Goal: Task Accomplishment & Management: Use online tool/utility

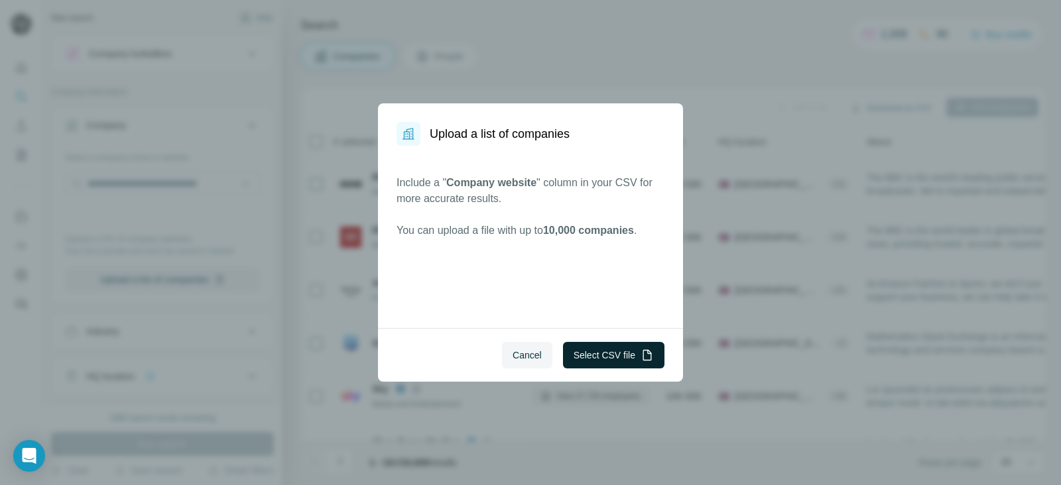
click at [599, 363] on button "Select CSV file" at bounding box center [613, 355] width 101 height 27
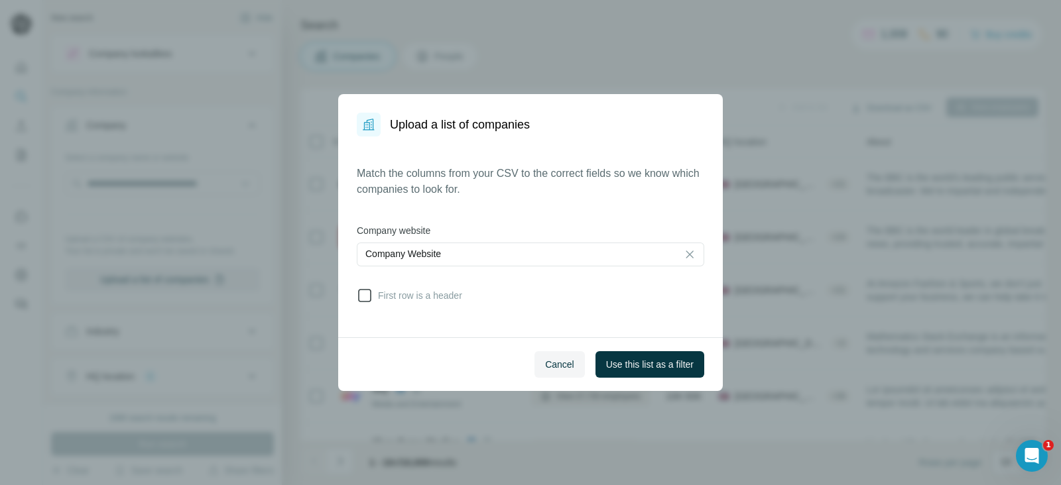
click at [373, 294] on span "First row is a header" at bounding box center [418, 295] width 90 height 13
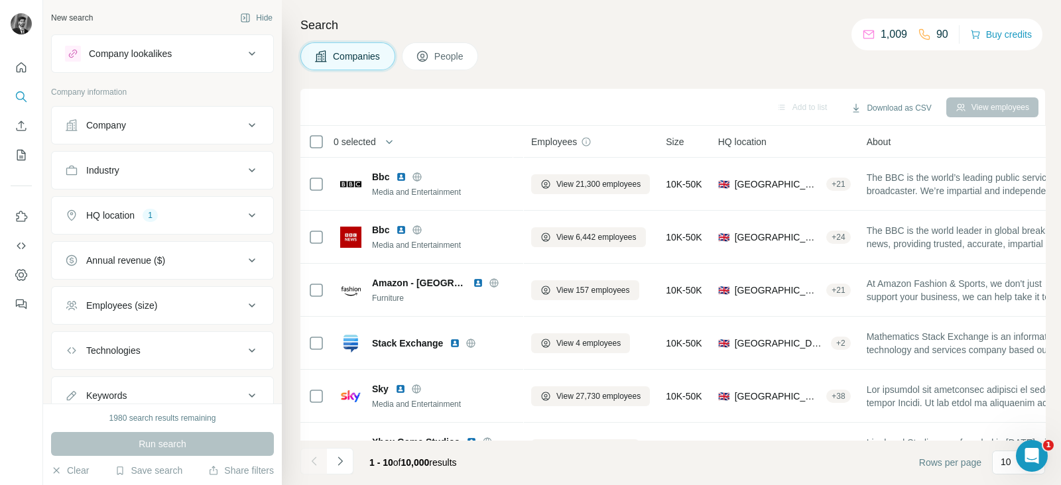
click at [215, 133] on button "Company" at bounding box center [162, 125] width 221 height 32
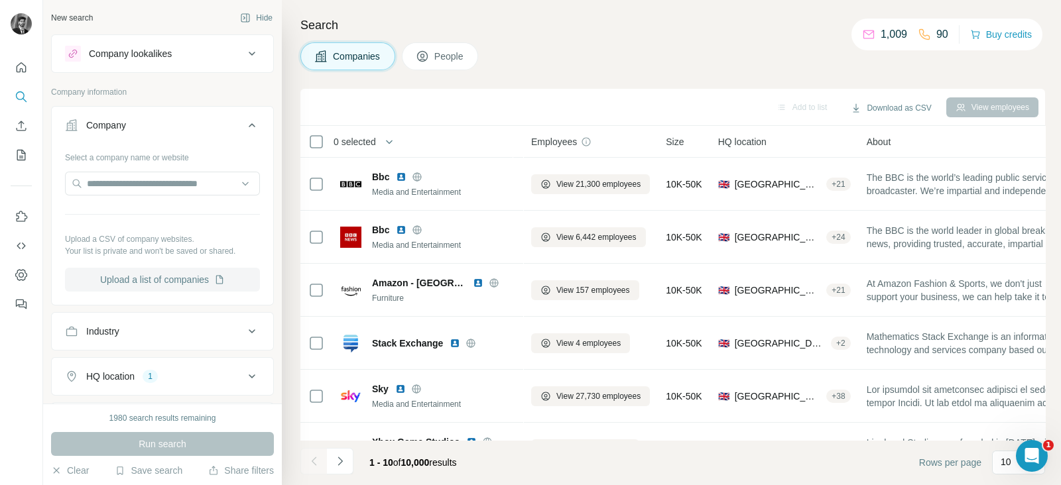
click at [146, 273] on button "Upload a list of companies" at bounding box center [162, 280] width 195 height 24
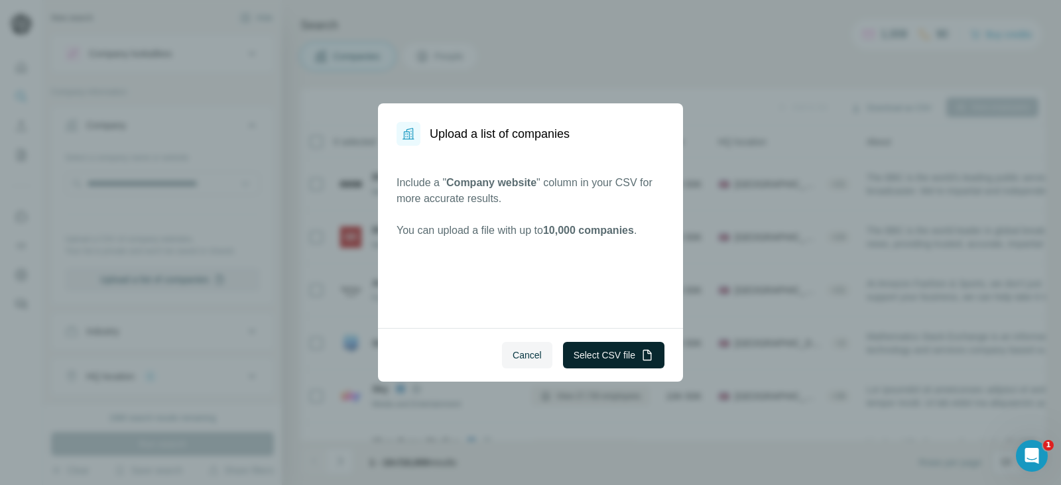
click at [602, 353] on button "Select CSV file" at bounding box center [613, 355] width 101 height 27
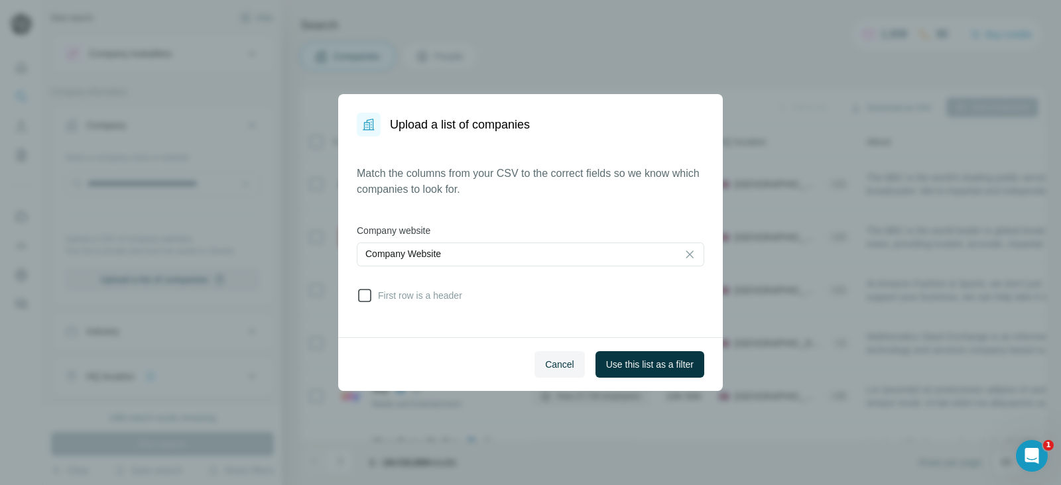
click at [381, 294] on span "First row is a header" at bounding box center [418, 295] width 90 height 13
click at [663, 362] on span "Use this list as a filter" at bounding box center [650, 364] width 88 height 13
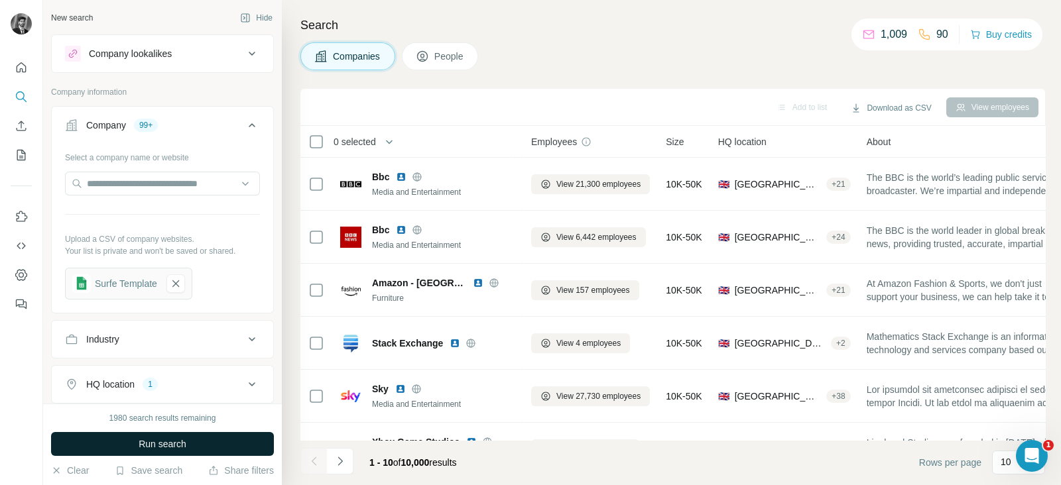
click at [113, 449] on button "Run search" at bounding box center [162, 444] width 223 height 24
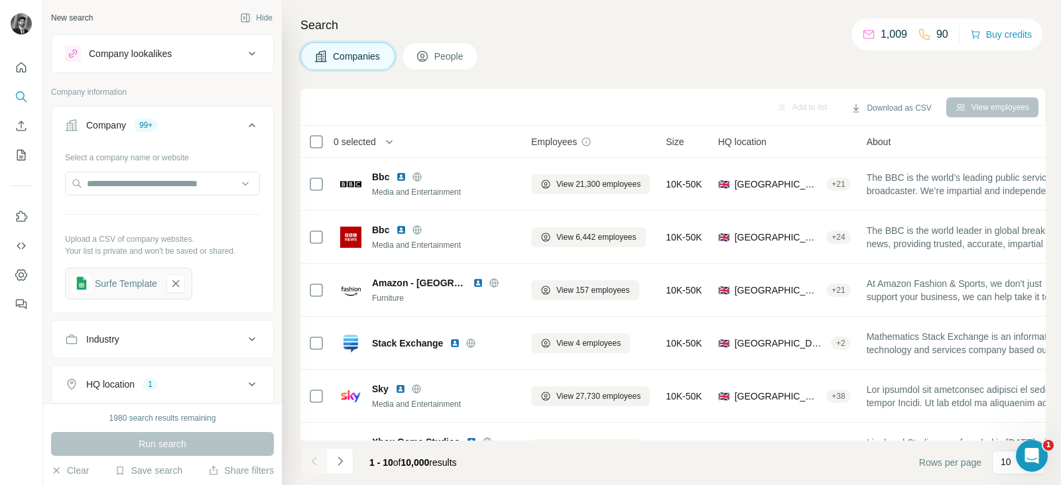
click at [448, 58] on span "People" at bounding box center [449, 56] width 30 height 13
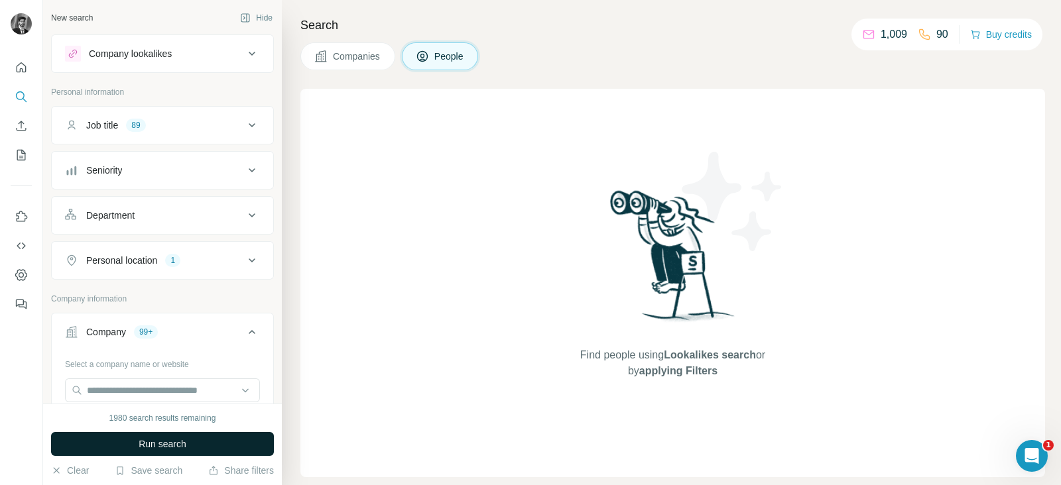
click at [154, 448] on span "Run search" at bounding box center [163, 444] width 48 height 13
click at [217, 442] on button "Run search" at bounding box center [162, 444] width 223 height 24
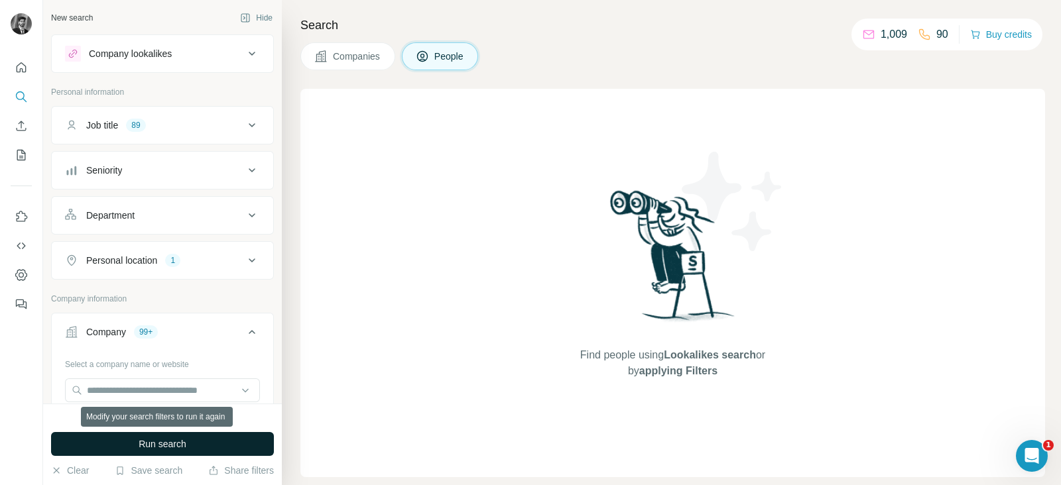
click at [217, 442] on button "Run search" at bounding box center [162, 444] width 223 height 24
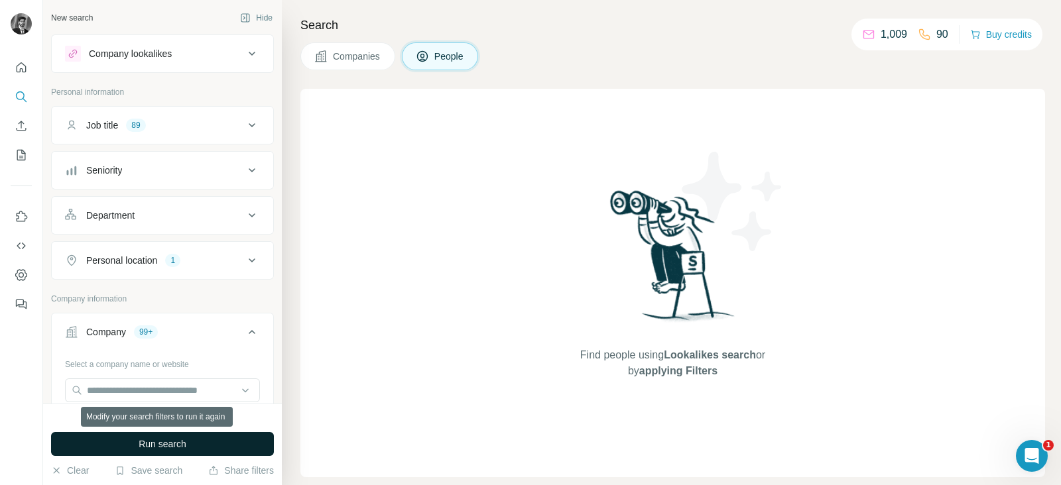
click at [217, 442] on button "Run search" at bounding box center [162, 444] width 223 height 24
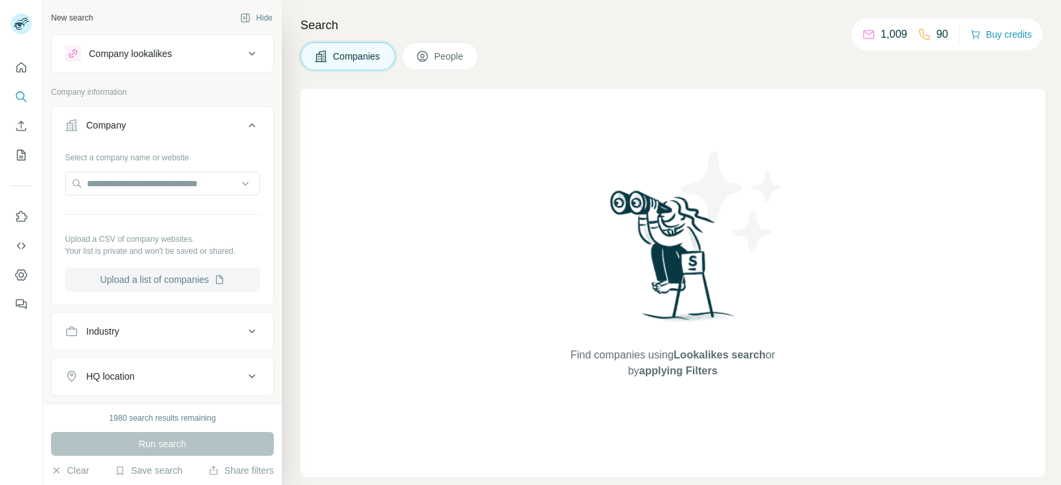
click at [179, 284] on button "Upload a list of companies" at bounding box center [162, 280] width 195 height 24
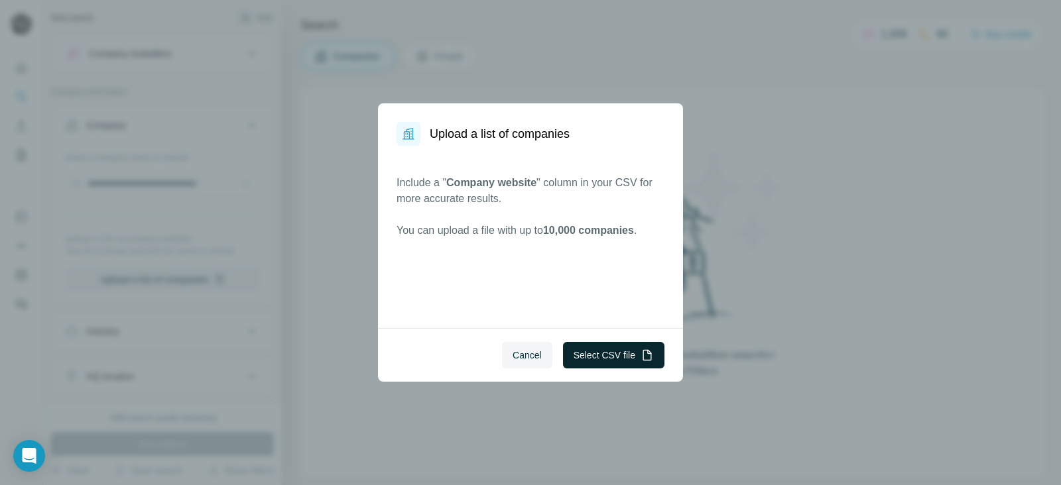
click at [610, 359] on button "Select CSV file" at bounding box center [613, 355] width 101 height 27
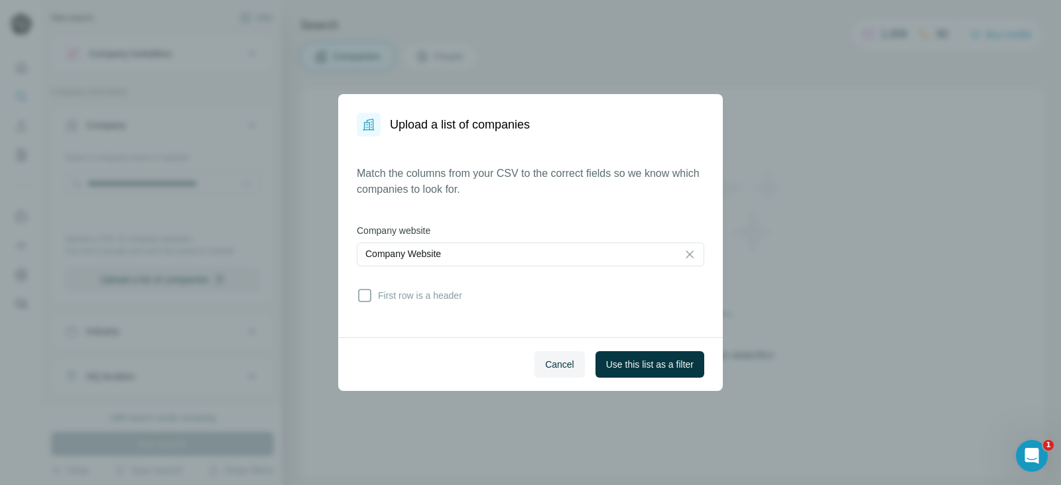
click at [355, 296] on div "Match the columns from your CSV to the correct fields so we know which companie…" at bounding box center [530, 237] width 385 height 201
click at [361, 296] on icon at bounding box center [365, 296] width 16 height 16
click at [677, 367] on span "Use this list as a filter" at bounding box center [650, 364] width 88 height 13
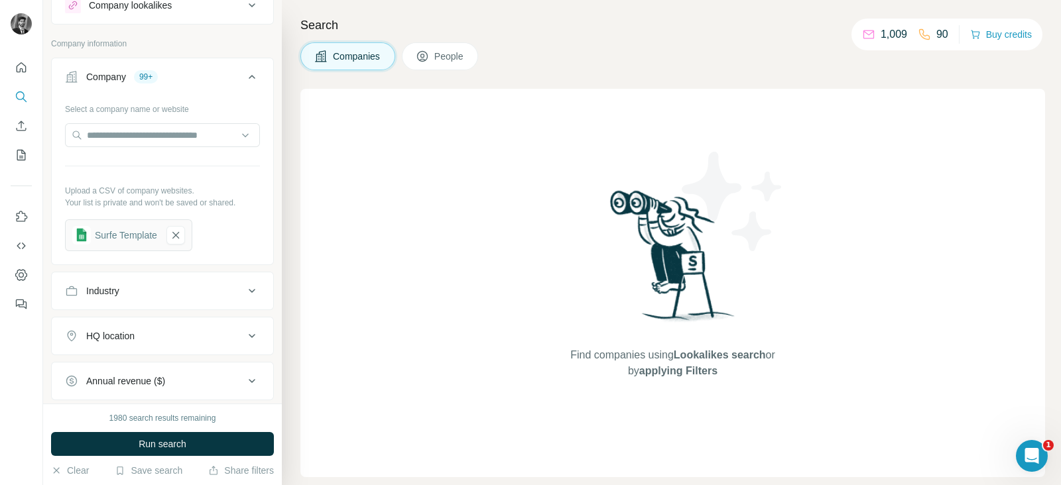
scroll to position [82, 0]
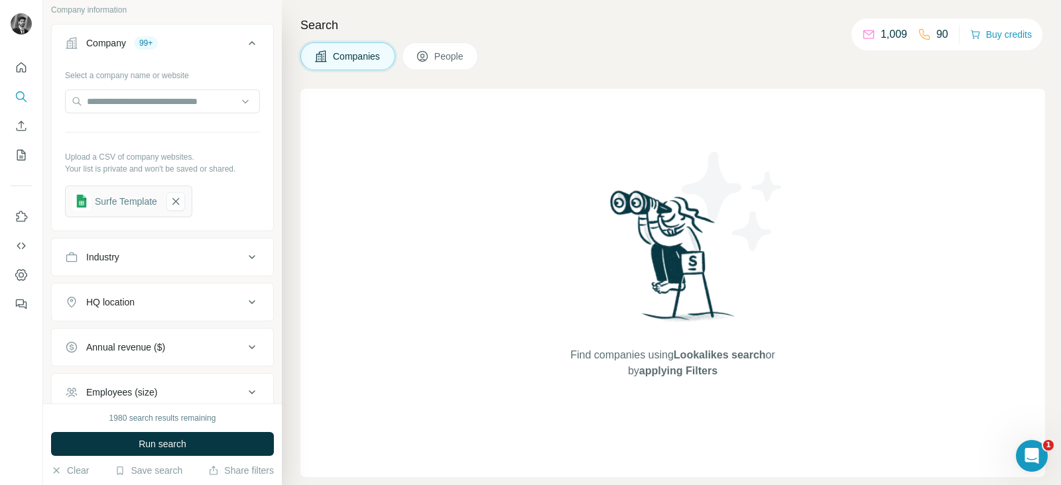
click at [244, 304] on icon at bounding box center [252, 302] width 16 height 16
click at [172, 339] on input "text" at bounding box center [162, 336] width 195 height 24
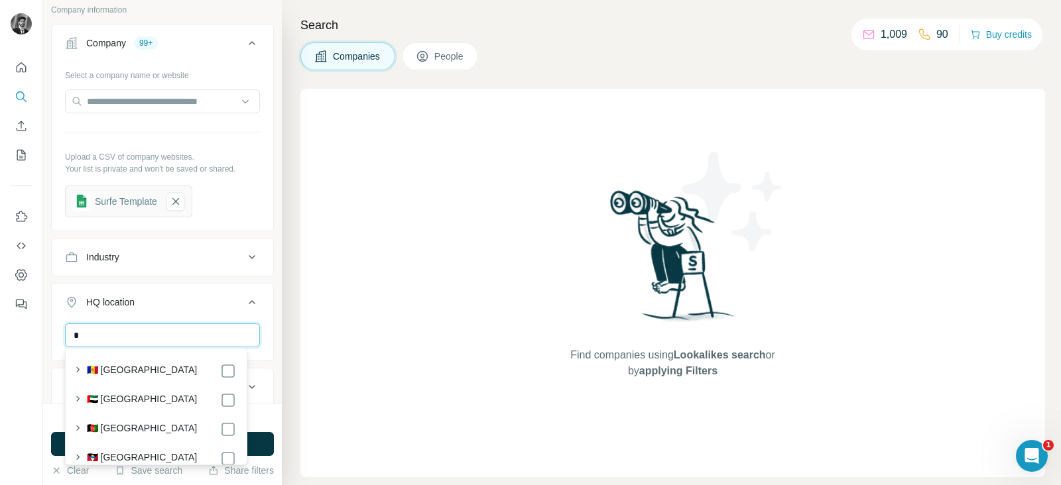
click at [172, 339] on input "*" at bounding box center [162, 336] width 195 height 24
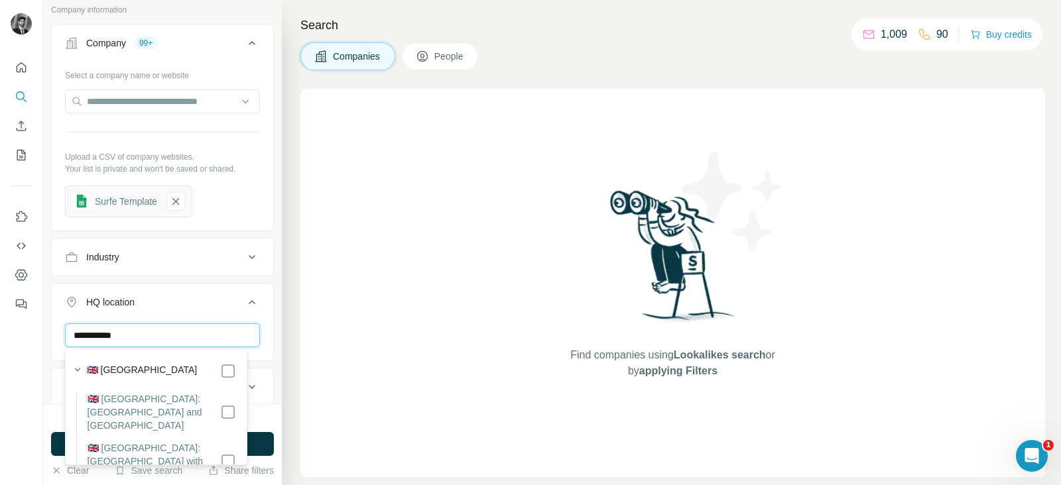
type input "**********"
click at [359, 285] on div "Find companies using Lookalikes search or by applying Filters" at bounding box center [672, 283] width 745 height 389
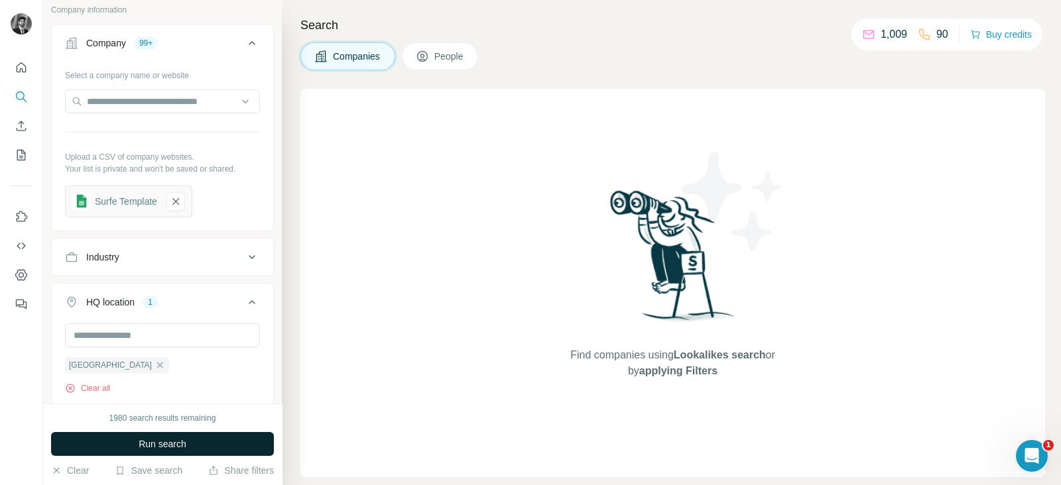
click at [180, 446] on span "Run search" at bounding box center [163, 444] width 48 height 13
click at [120, 452] on button "Run search" at bounding box center [162, 444] width 223 height 24
